Goal: Task Accomplishment & Management: Manage account settings

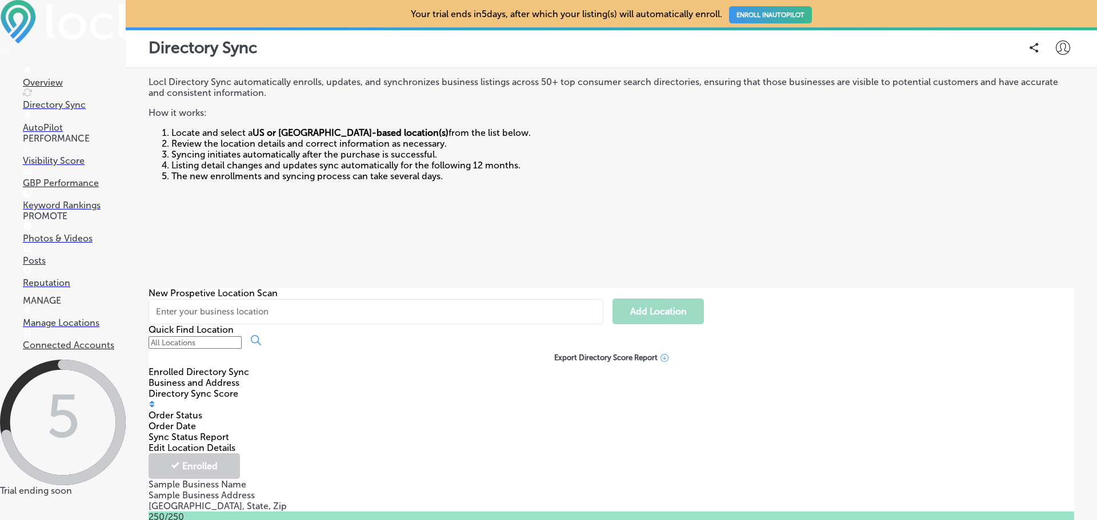
click at [55, 80] on p "Overview" at bounding box center [74, 82] width 103 height 11
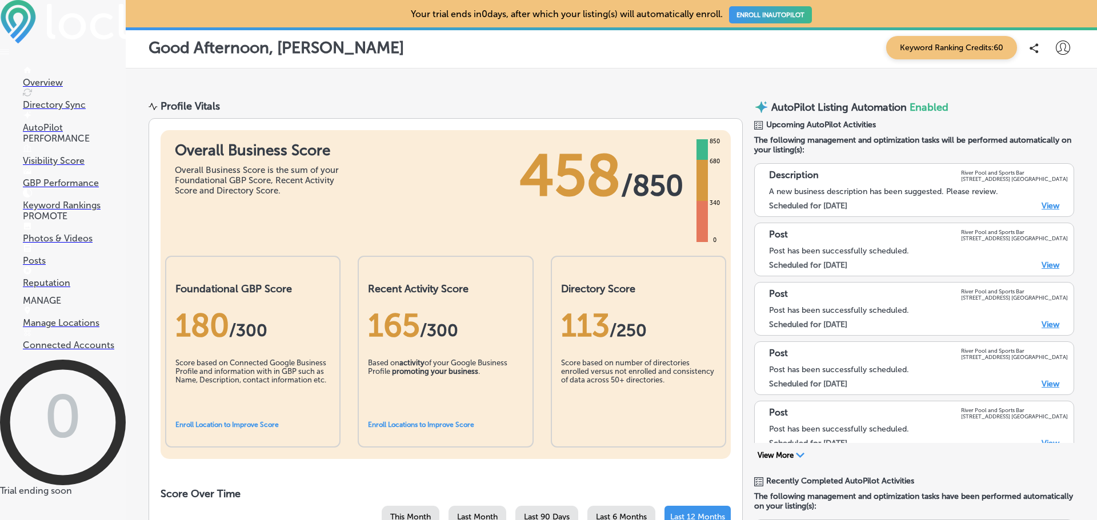
click at [48, 99] on p "Directory Sync" at bounding box center [74, 104] width 103 height 11
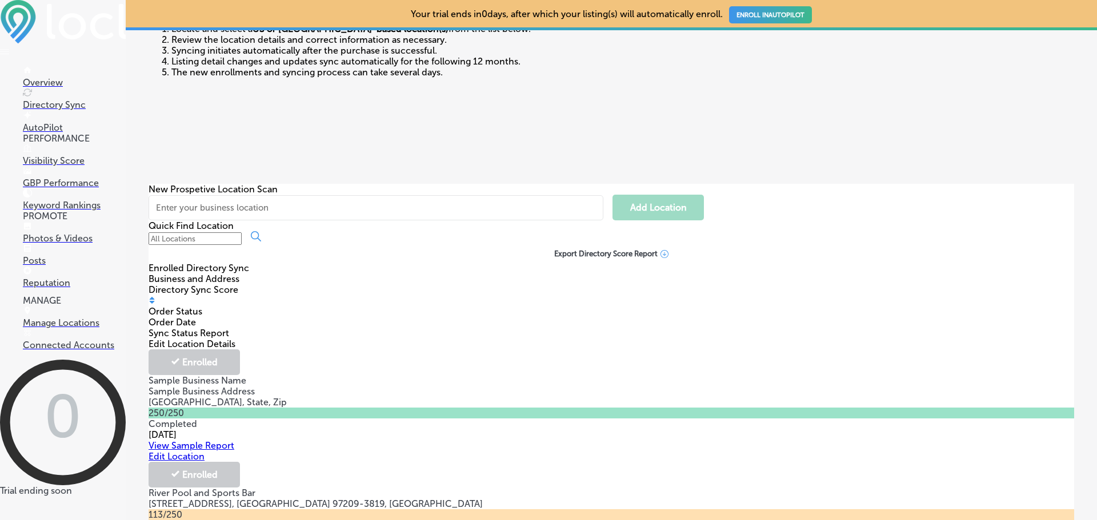
scroll to position [160, 0]
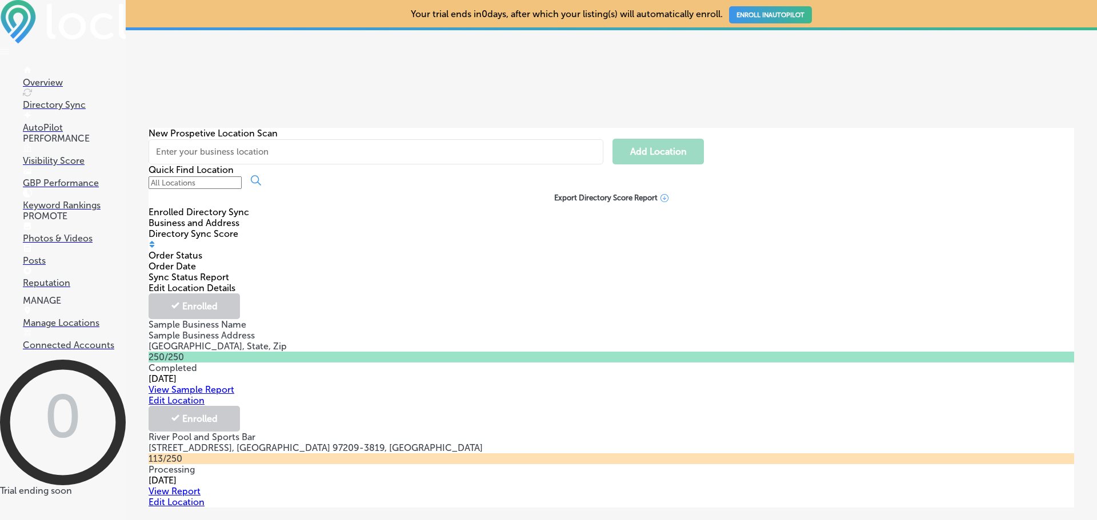
click at [200, 486] on link "View Report" at bounding box center [175, 491] width 52 height 11
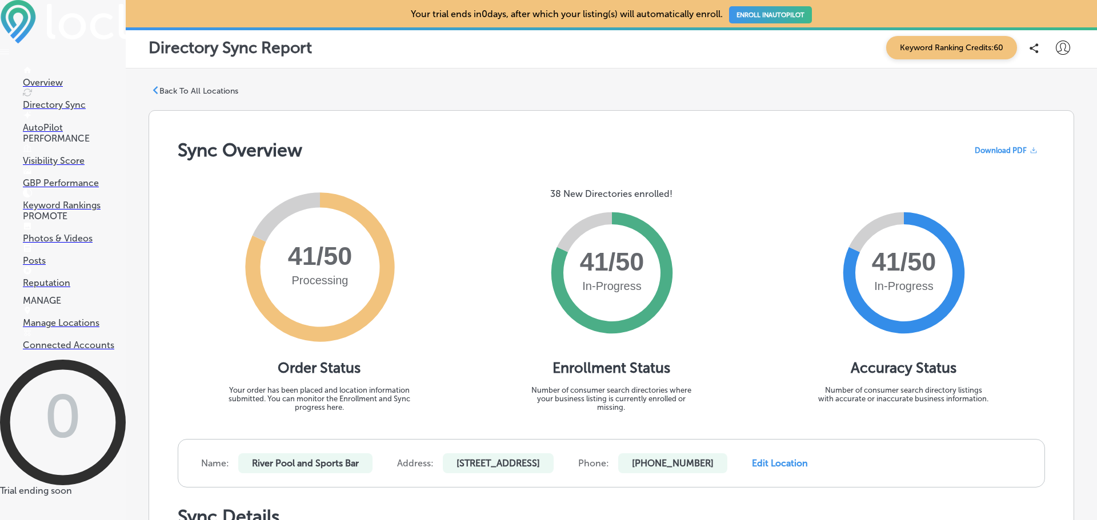
click at [199, 94] on p "Back To All Locations" at bounding box center [198, 91] width 79 height 10
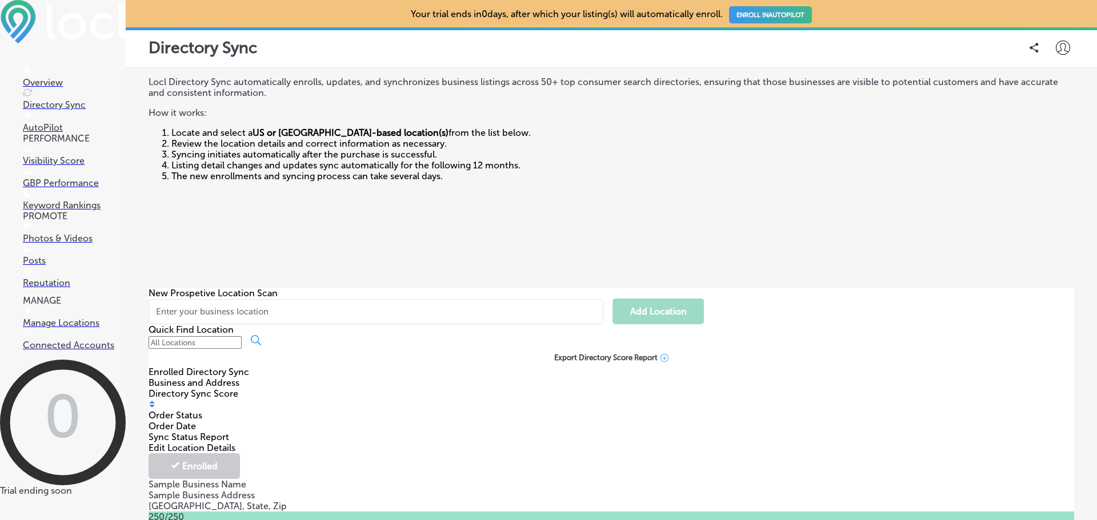
click at [779, 9] on link "ENROLL IN AUTOPILOT" at bounding box center [770, 14] width 83 height 17
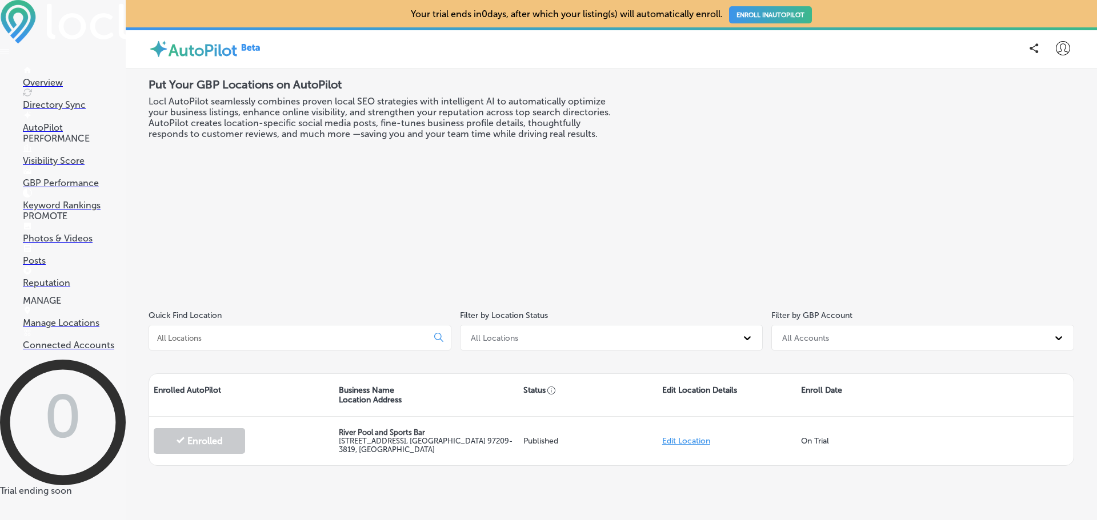
click at [780, 15] on link "ENROLL IN AUTOPILOT" at bounding box center [770, 14] width 83 height 17
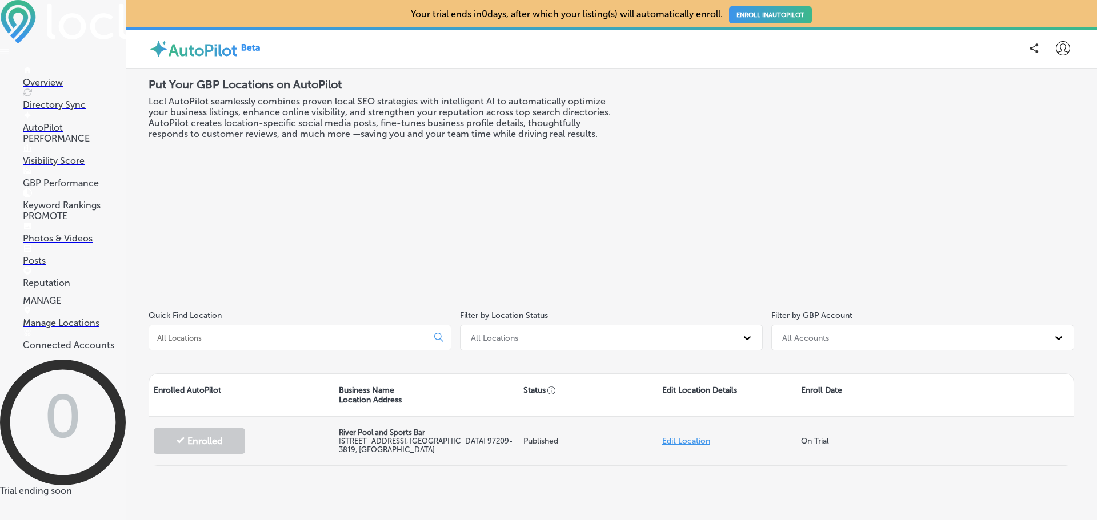
click at [694, 441] on link "Edit Location" at bounding box center [686, 441] width 48 height 10
select select "US"
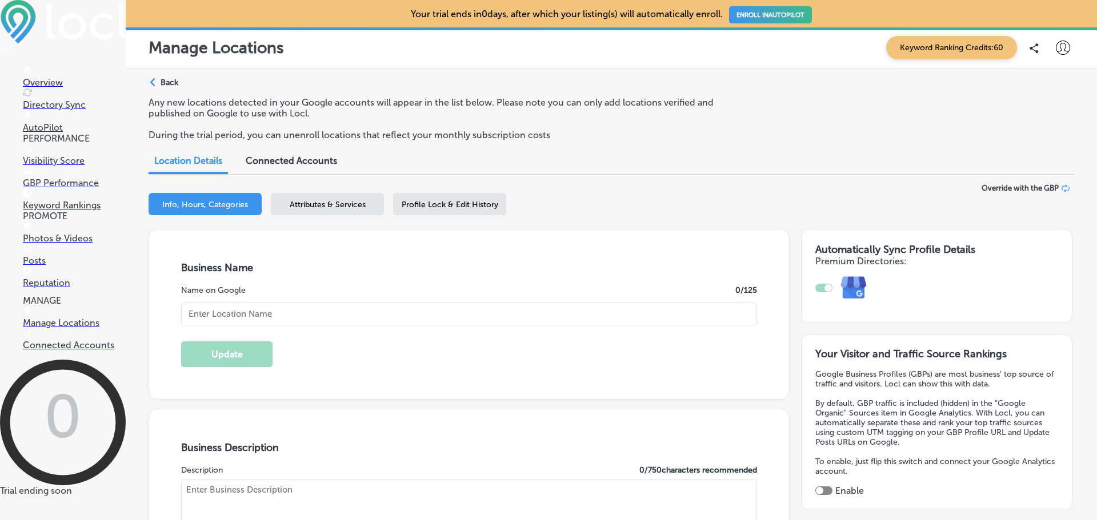
type input "River Pool and Sports Bar"
type textarea "River Pool and Sports Bar delivers a vibrant, social atmosphere where friends g…"
checkbox input "true"
type input "[STREET_ADDRESS]"
type input "[GEOGRAPHIC_DATA]"
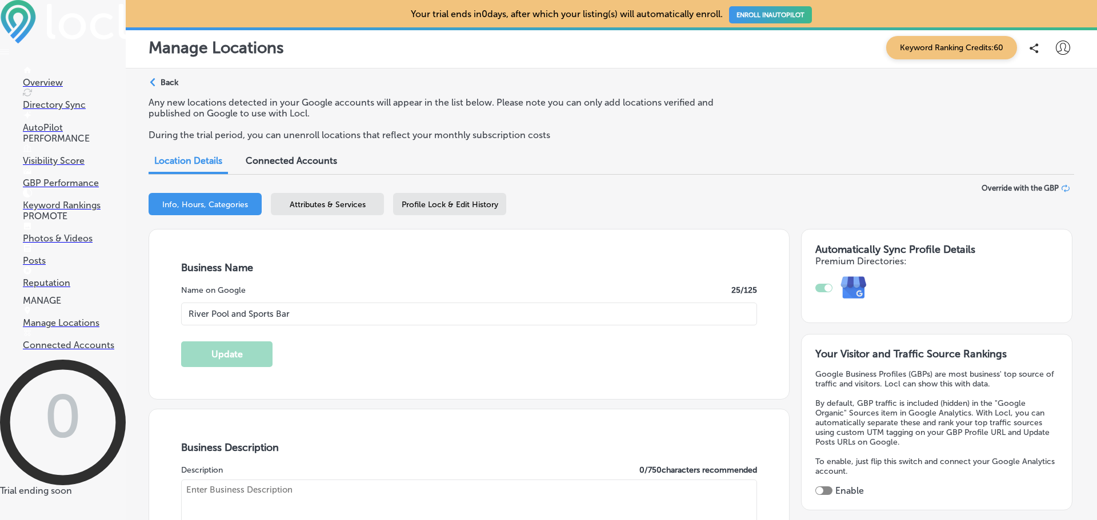
type input "97209-3819"
type input "US"
type input "[URL][DOMAIN_NAME]"
type input "30"
type textarea "River Pool and Sports Bar delivers a vibrant, social atmosphere where friends g…"
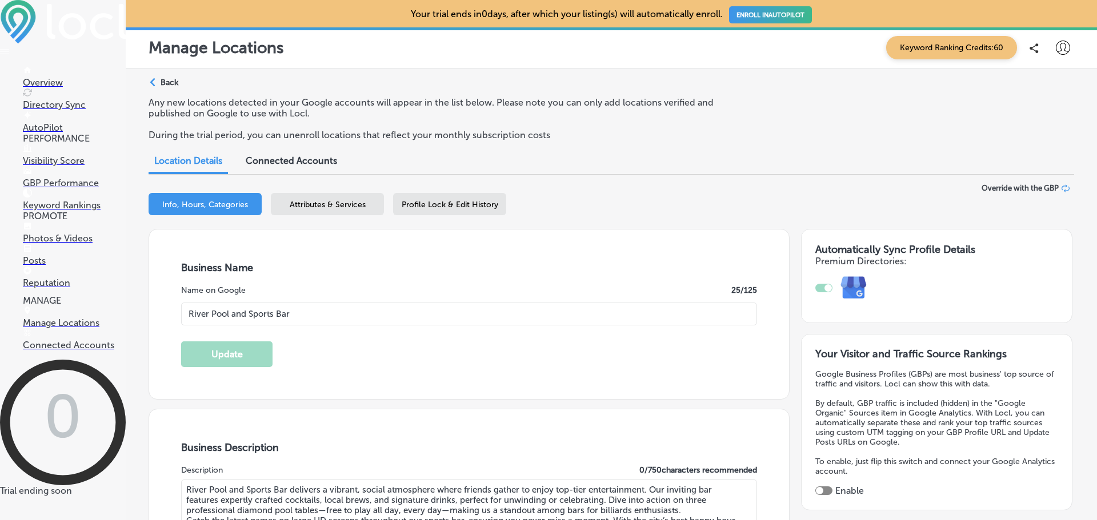
type input "[PHONE_NUMBER]"
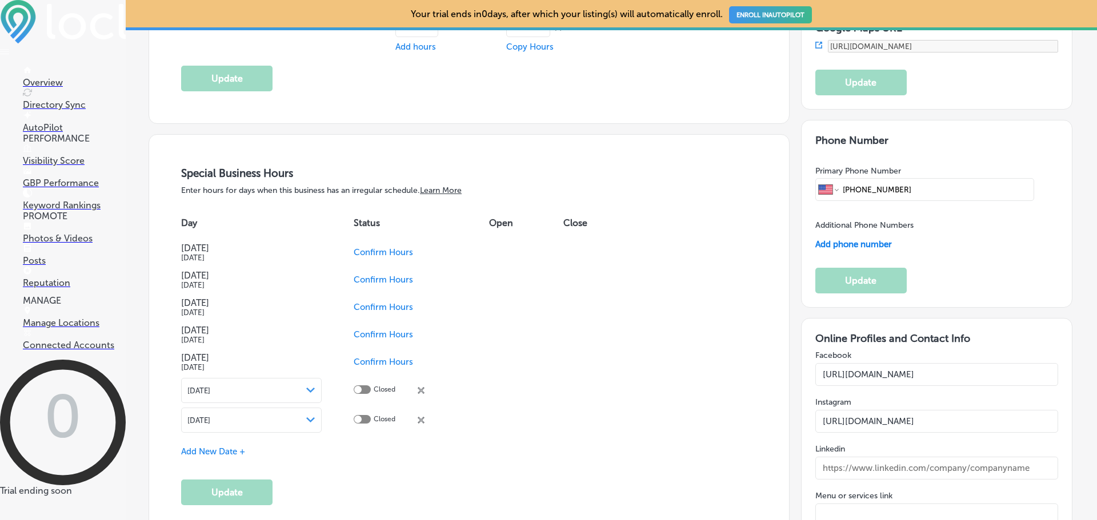
scroll to position [1428, 0]
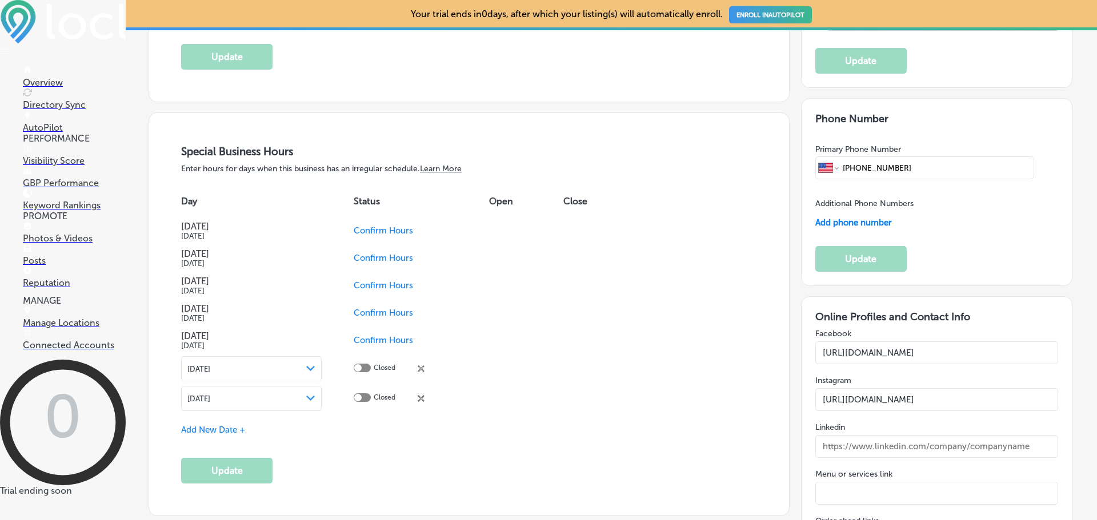
click at [418, 367] on icon "close Created with Sketch." at bounding box center [421, 369] width 7 height 7
click at [421, 370] on icon at bounding box center [421, 369] width 7 height 7
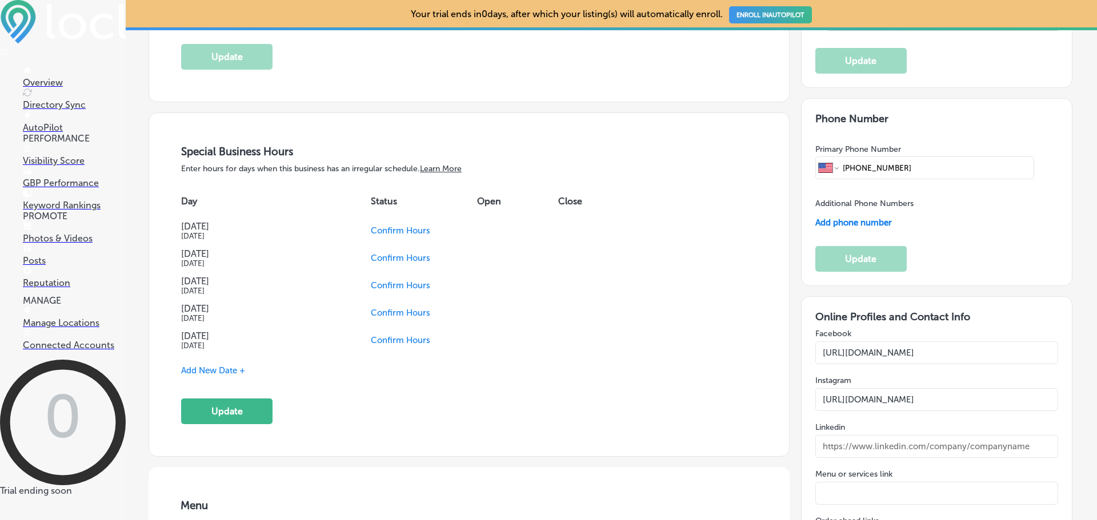
click at [392, 311] on span "Confirm Hours" at bounding box center [400, 313] width 59 height 10
click at [380, 340] on span "Confirm Hours" at bounding box center [383, 340] width 59 height 10
click at [361, 311] on div at bounding box center [362, 312] width 17 height 9
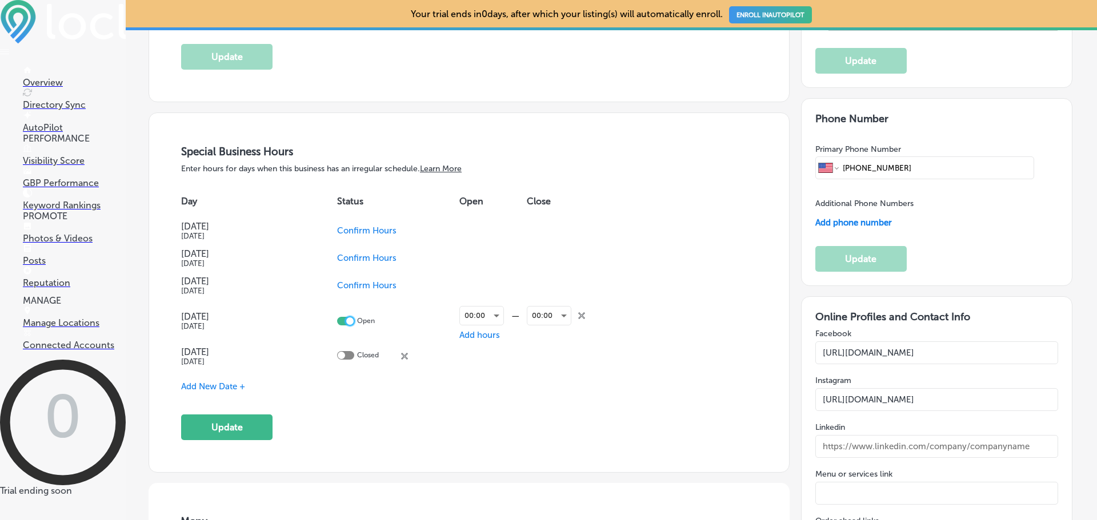
click at [347, 322] on div at bounding box center [349, 321] width 7 height 7
checkbox input "false"
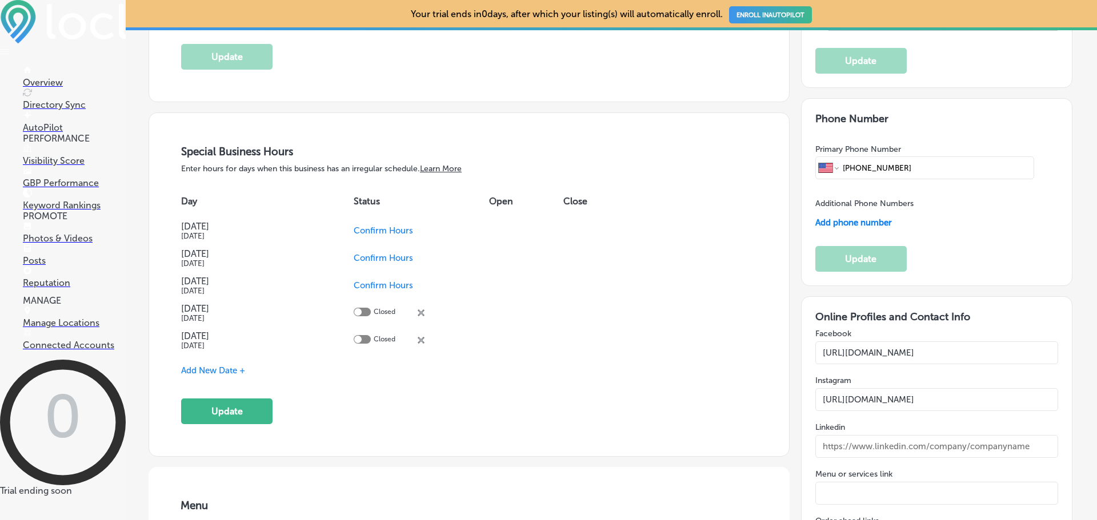
click at [398, 283] on span "Confirm Hours" at bounding box center [383, 285] width 59 height 10
click at [356, 283] on div at bounding box center [357, 284] width 7 height 7
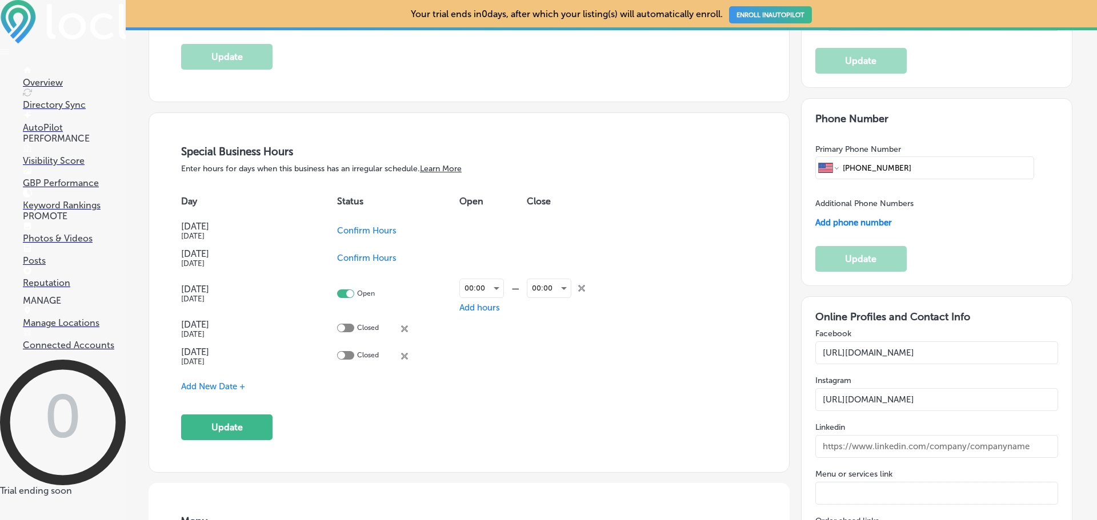
click at [349, 287] on td "Open" at bounding box center [398, 293] width 122 height 43
click at [346, 291] on div at bounding box center [349, 293] width 7 height 7
checkbox input "false"
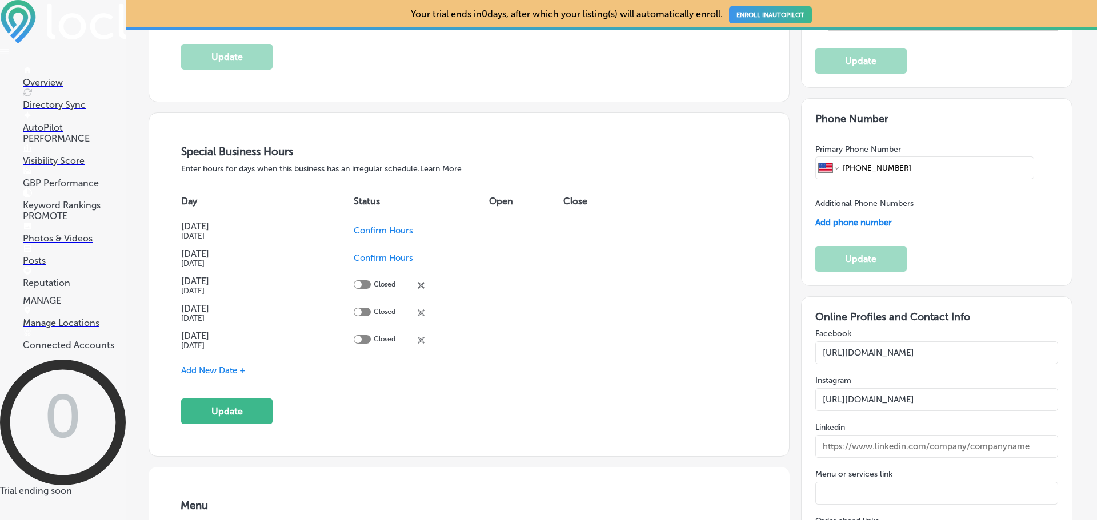
click at [420, 284] on icon "close Created with Sketch." at bounding box center [421, 285] width 7 height 7
click at [250, 402] on button "Update" at bounding box center [226, 412] width 91 height 26
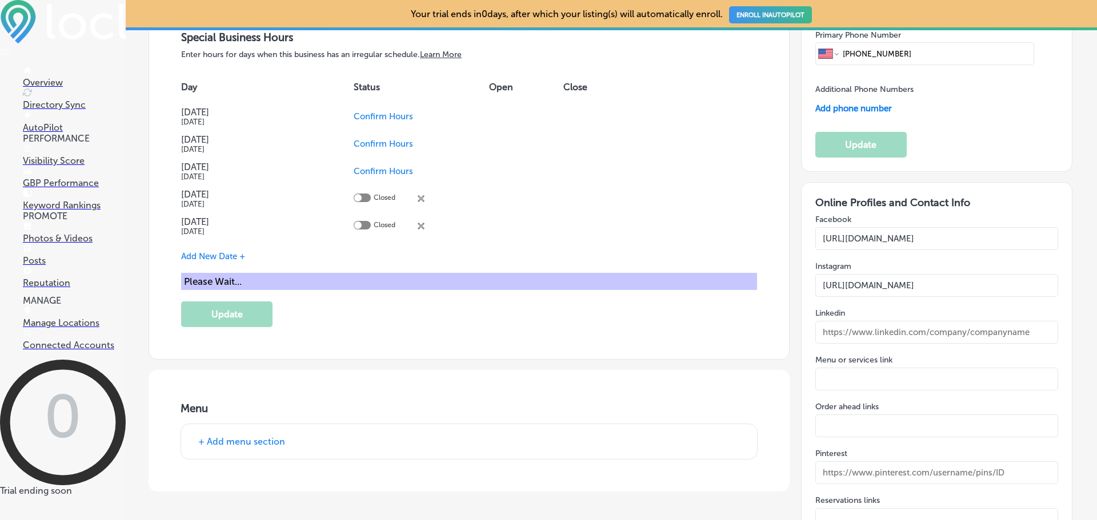
scroll to position [1656, 0]
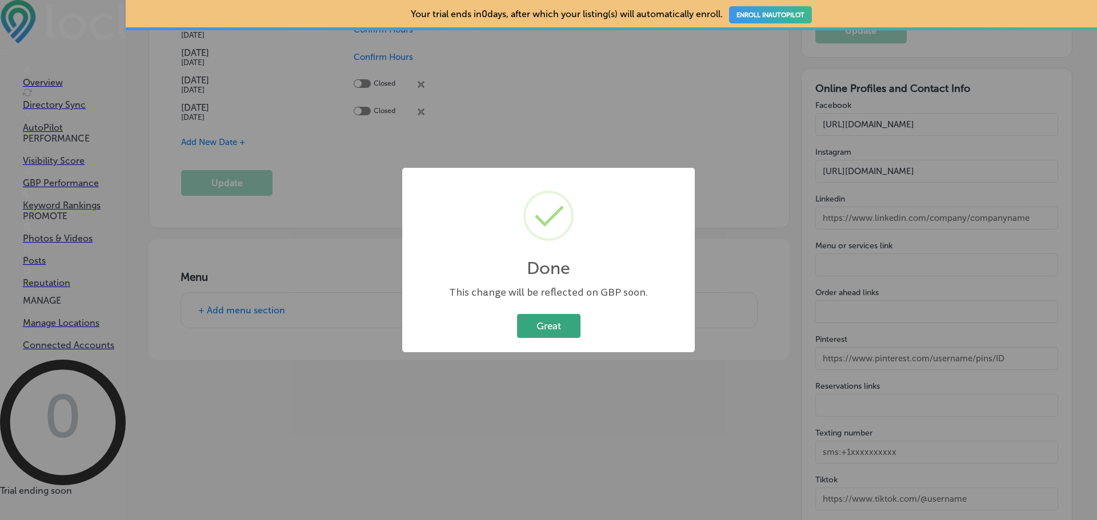
click at [557, 324] on button "Great" at bounding box center [548, 325] width 63 height 23
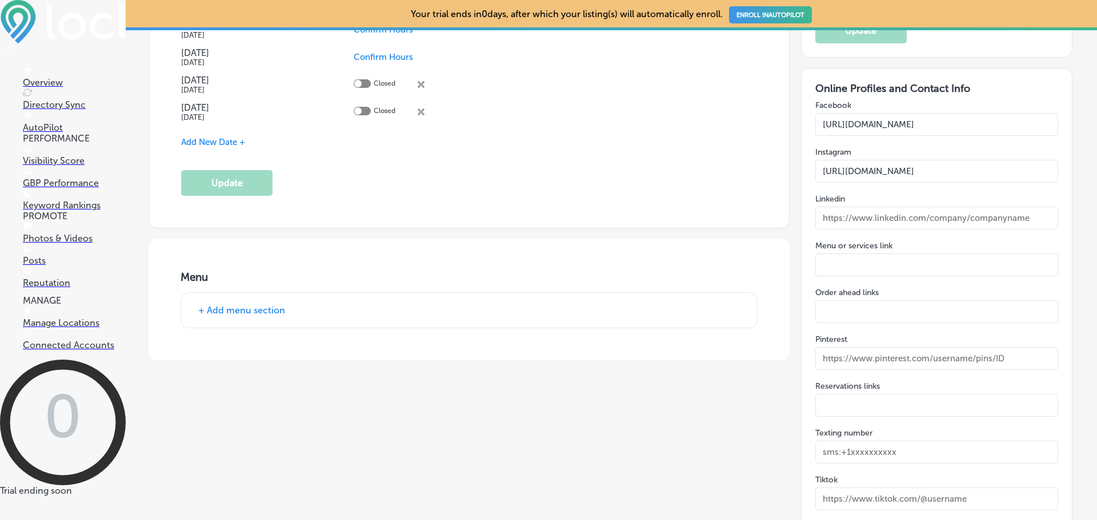
scroll to position [1714, 0]
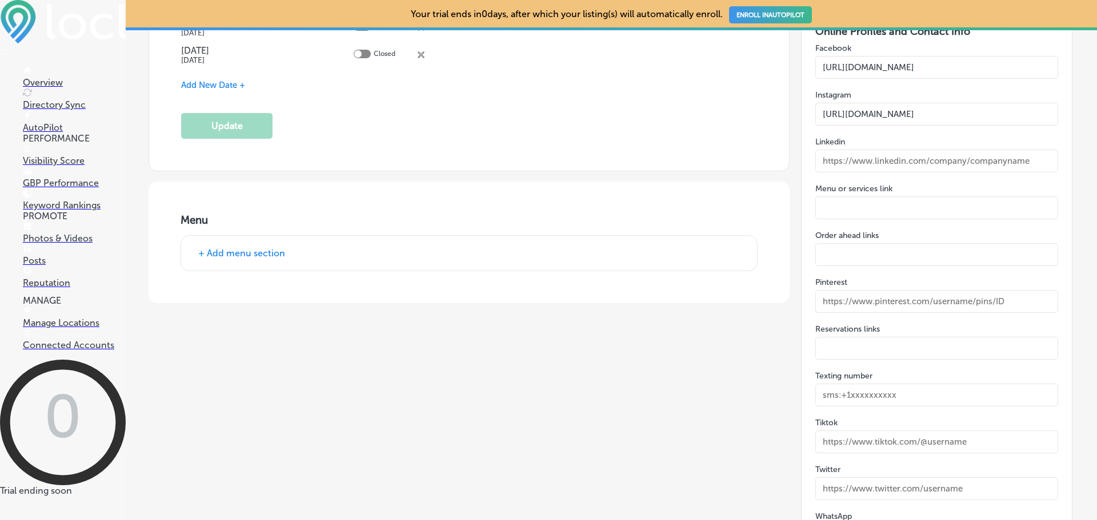
click at [1009, 304] on input "text" at bounding box center [936, 301] width 243 height 23
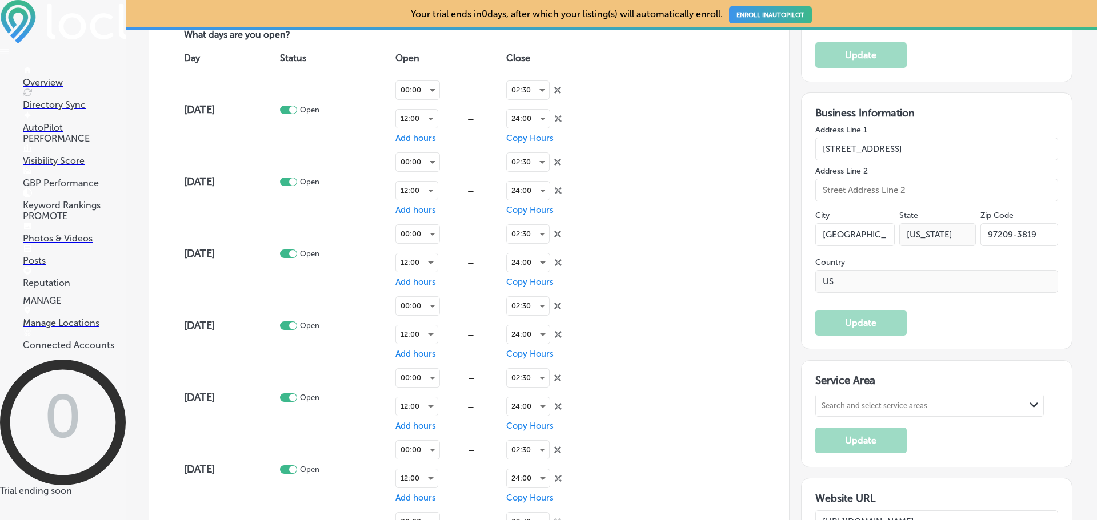
scroll to position [857, 0]
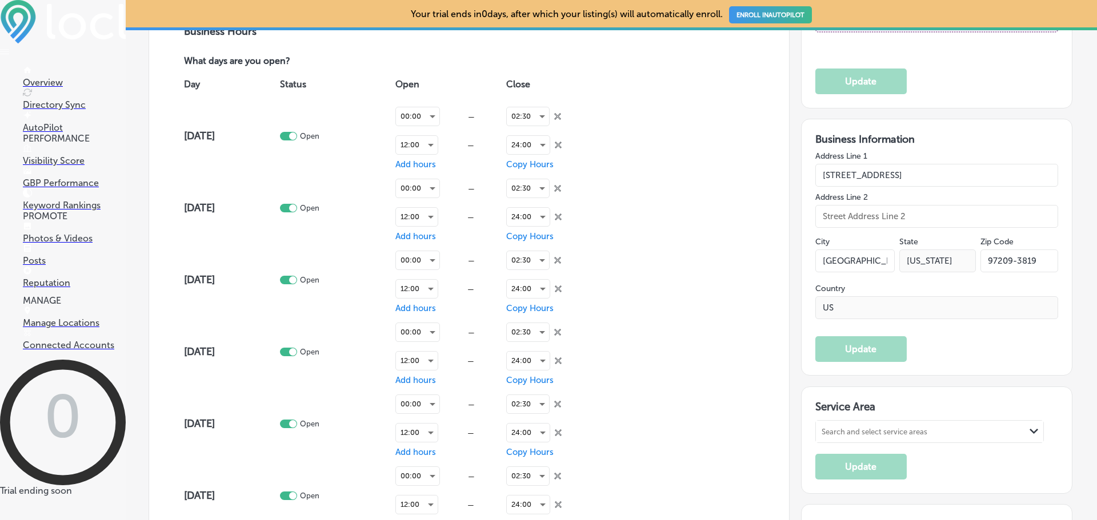
click at [979, 429] on div "Search and select service areas" at bounding box center [920, 431] width 209 height 15
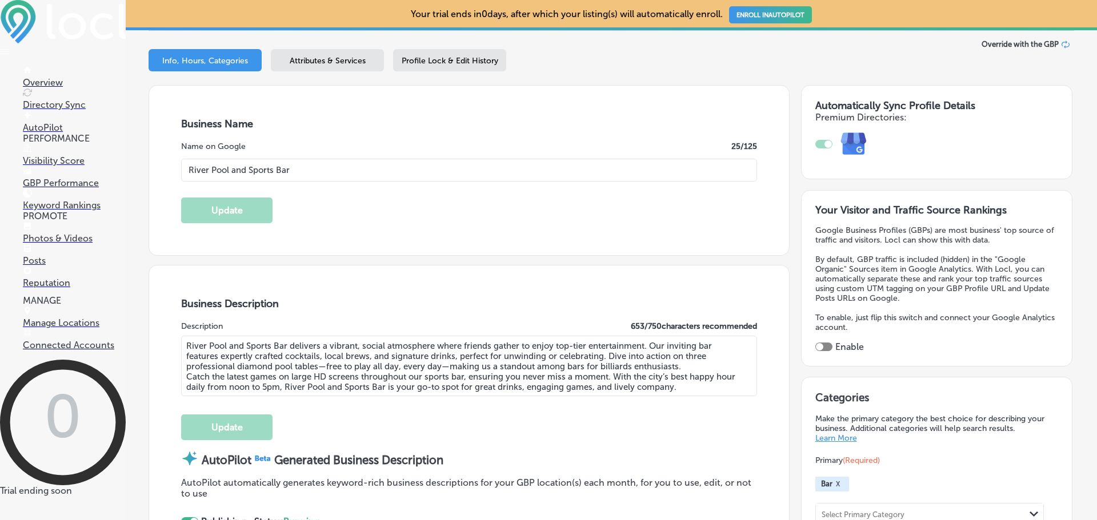
scroll to position [0, 0]
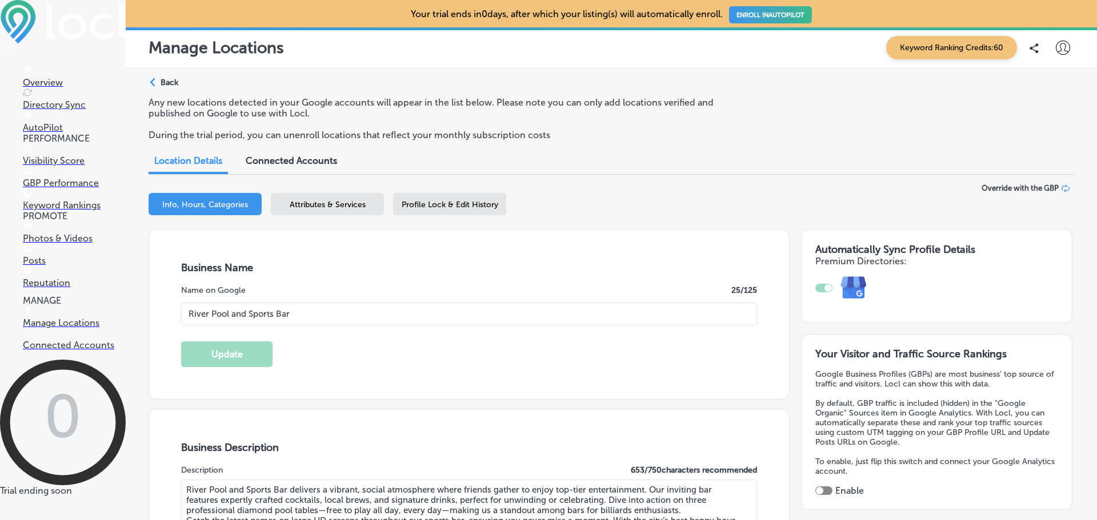
click at [458, 207] on span "Profile Lock & Edit History" at bounding box center [450, 205] width 97 height 10
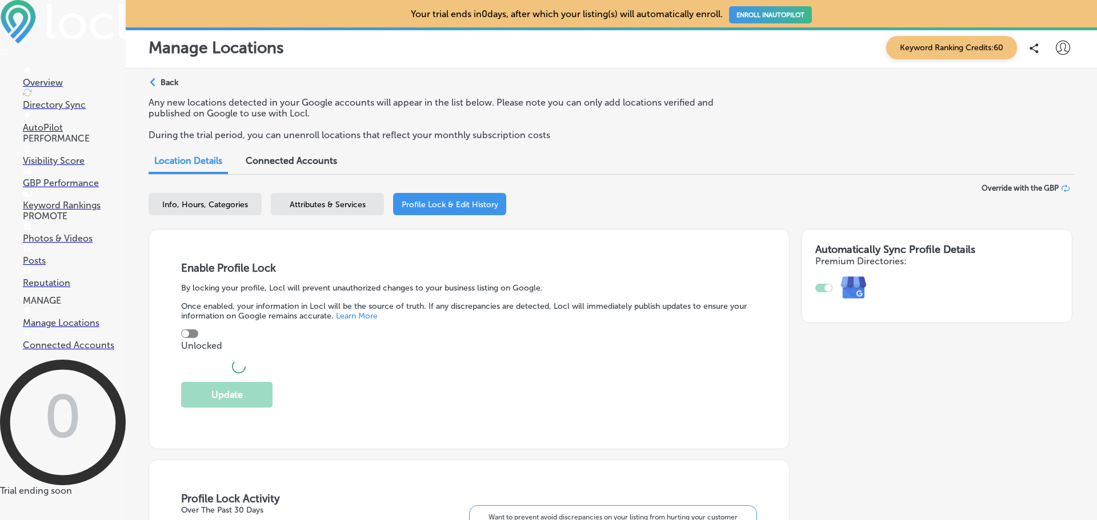
checkbox input "true"
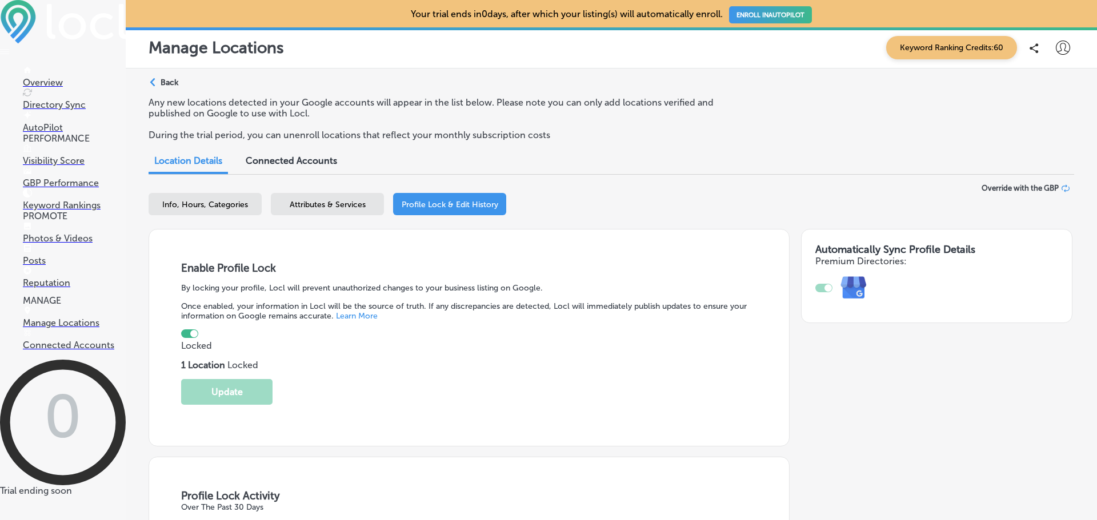
select select "US"
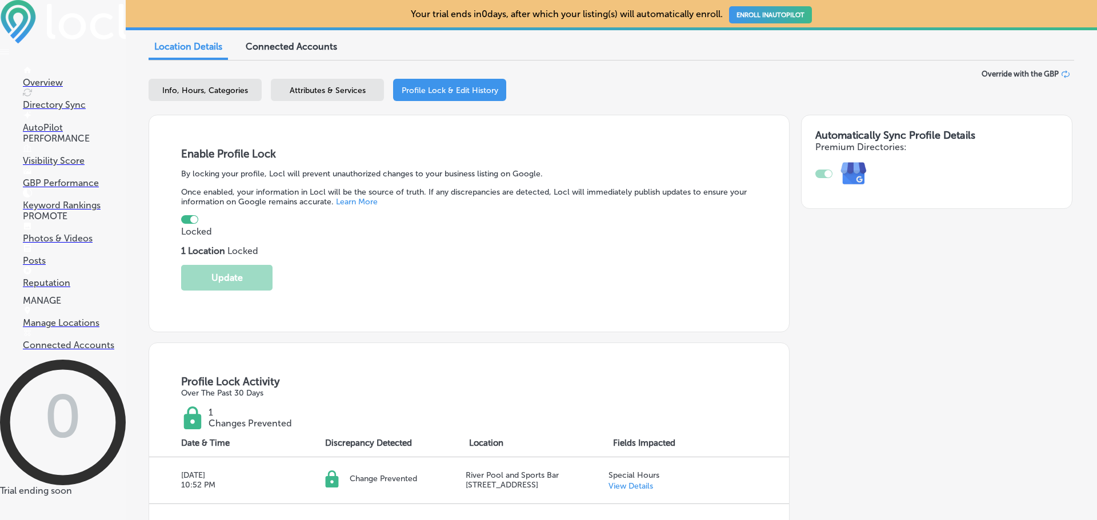
scroll to position [171, 0]
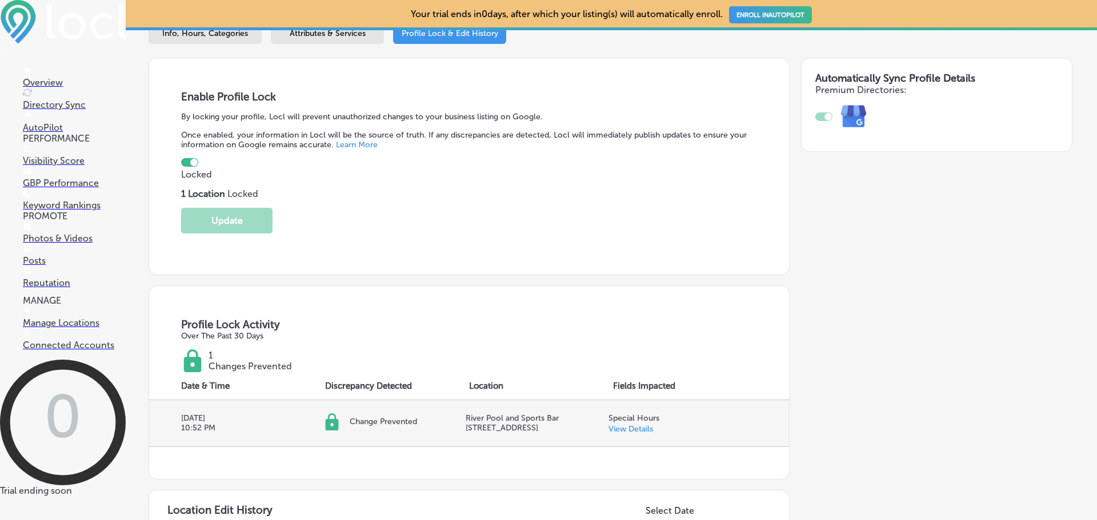
click at [620, 424] on link "View Details" at bounding box center [630, 429] width 45 height 10
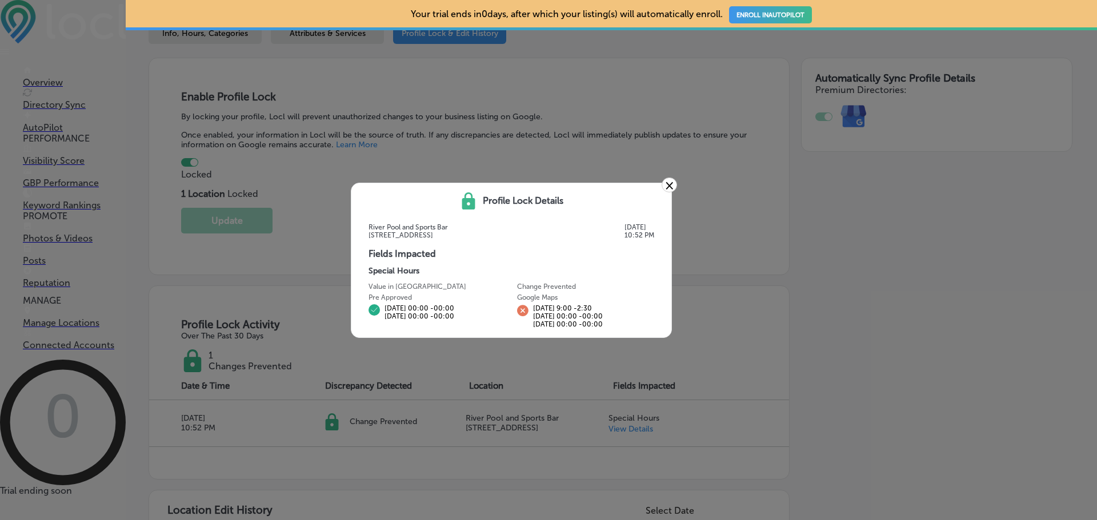
click at [664, 188] on link "×" at bounding box center [668, 185] width 15 height 15
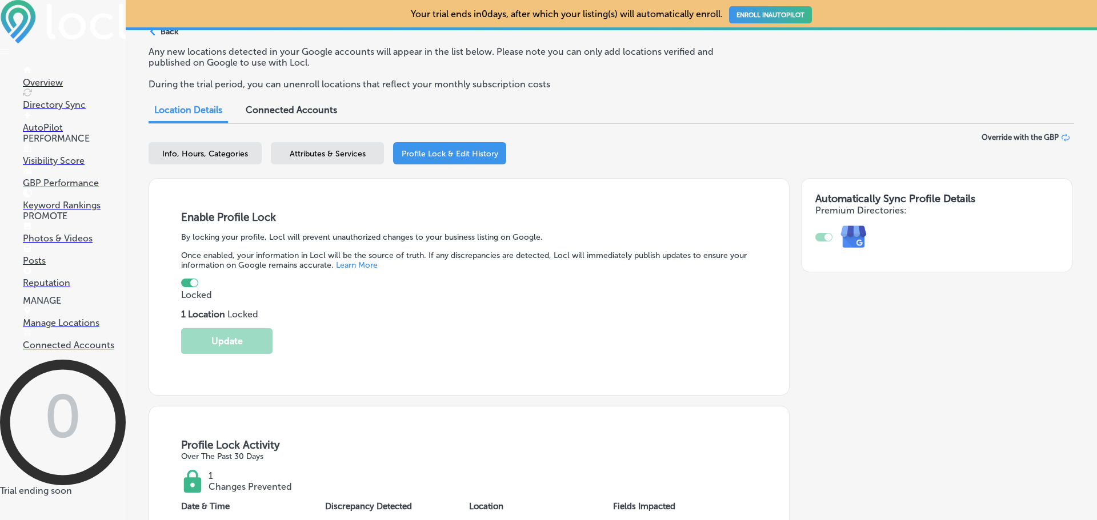
scroll to position [0, 0]
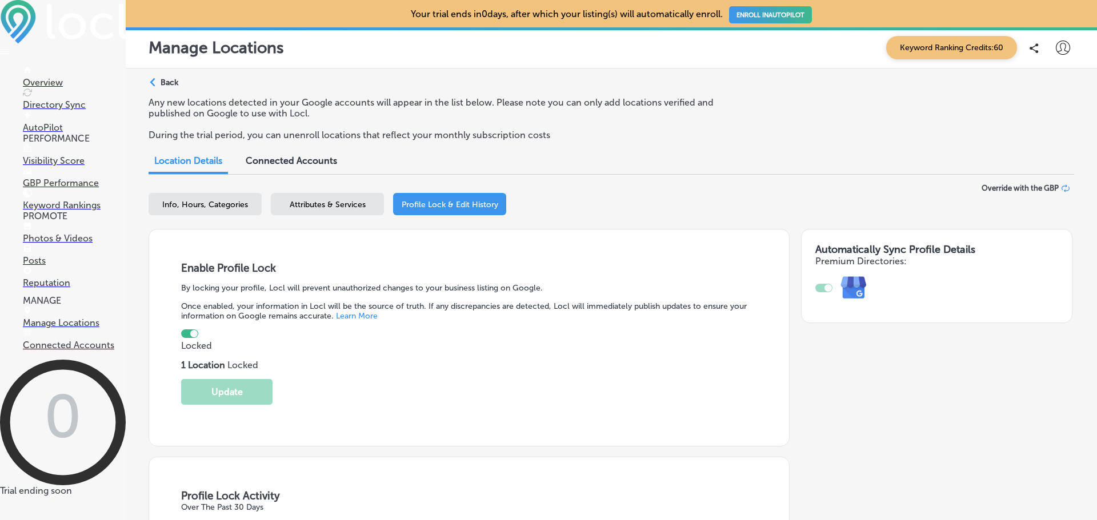
click at [180, 200] on span "Info, Hours, Categories" at bounding box center [205, 205] width 86 height 10
select select "US"
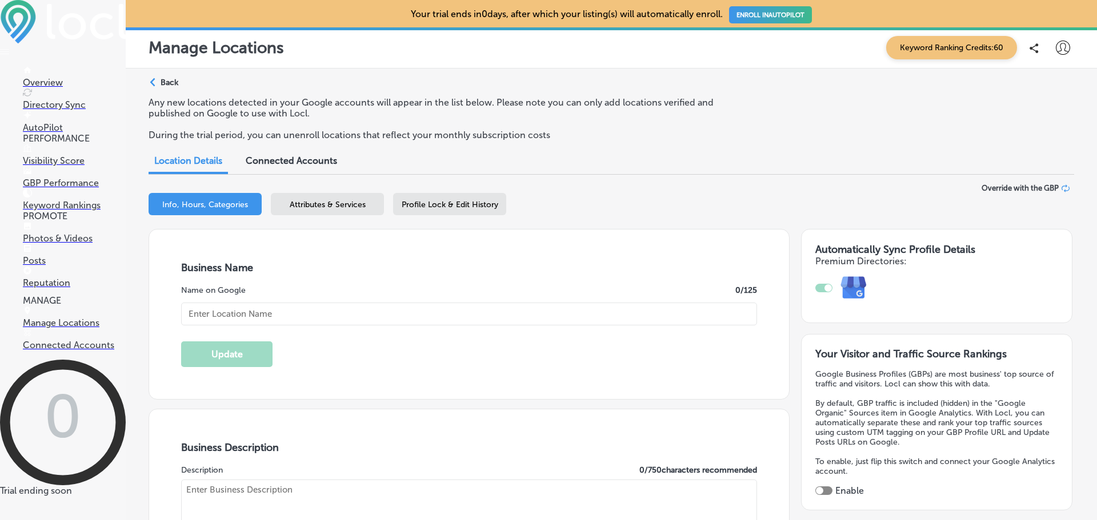
type input "River Pool and Sports Bar"
type textarea "River Pool and Sports Bar delivers a vibrant, social atmosphere where friends g…"
type input "[STREET_ADDRESS]"
type input "[GEOGRAPHIC_DATA]"
type input "97209-3819"
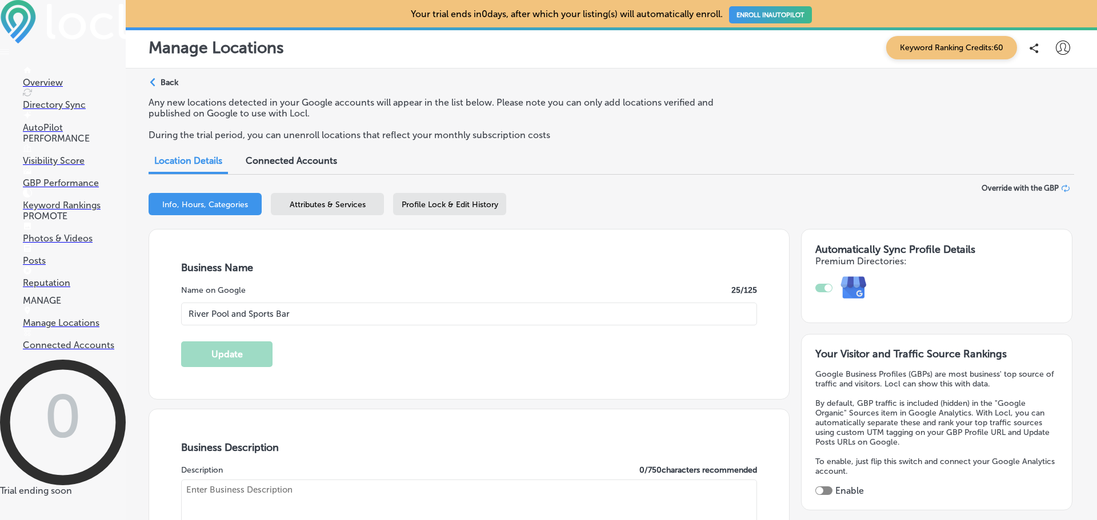
type input "US"
type input "[URL][DOMAIN_NAME]"
type input "30"
checkbox input "true"
type textarea "River Pool and Sports Bar delivers a vibrant, social atmosphere where friends g…"
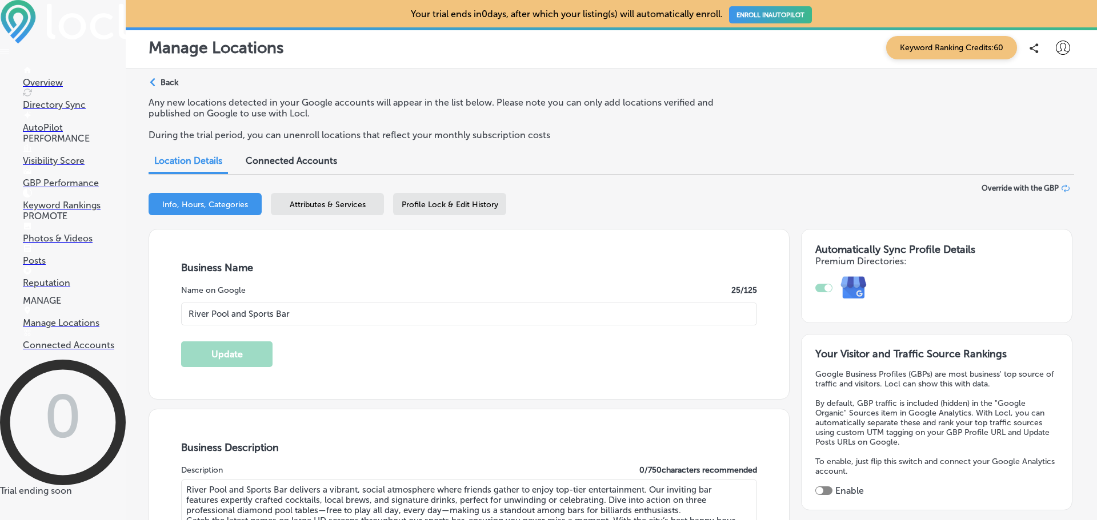
type input "[PHONE_NUMBER]"
